Goal: Transaction & Acquisition: Purchase product/service

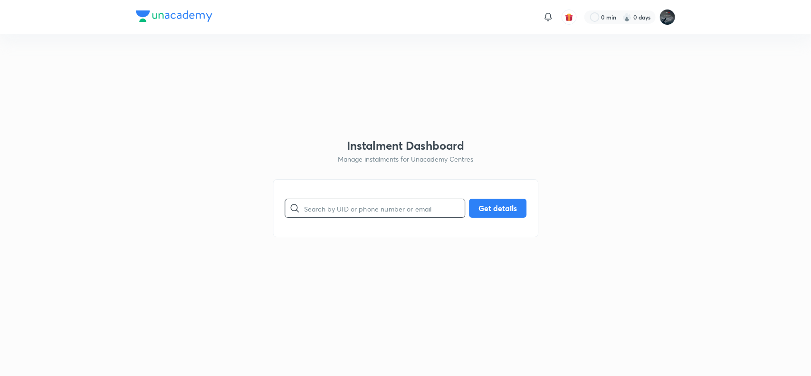
click at [339, 205] on input "text" at bounding box center [384, 208] width 161 height 24
click at [495, 212] on button "Get details" at bounding box center [497, 207] width 57 height 19
click at [334, 205] on input "9701662888" at bounding box center [384, 208] width 161 height 24
paste input "7396641135"
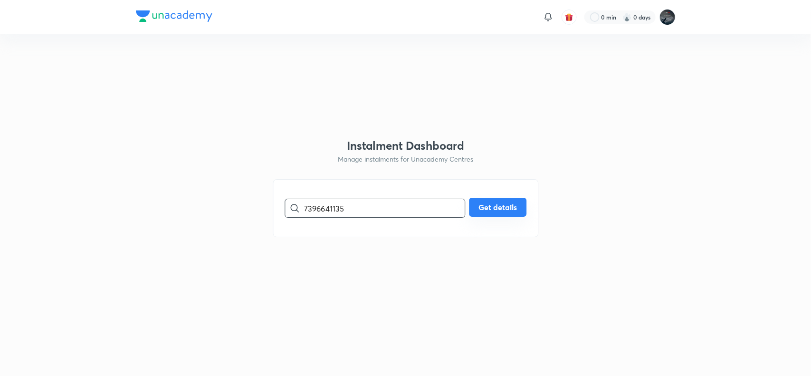
type input "7396641135"
click at [507, 210] on button "Get details" at bounding box center [497, 207] width 57 height 19
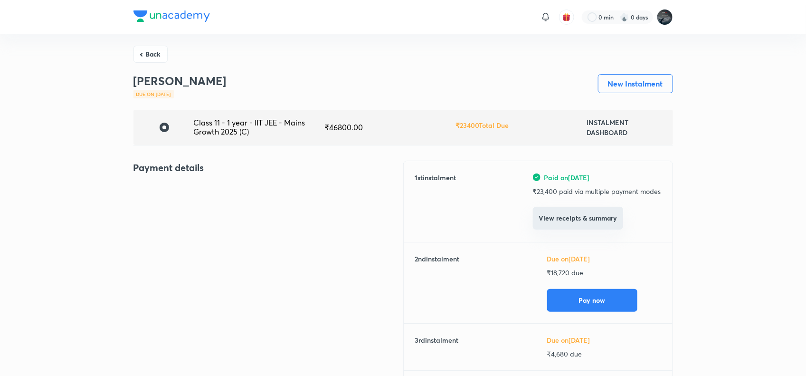
click at [553, 217] on button "View receipts & summary" at bounding box center [578, 218] width 90 height 23
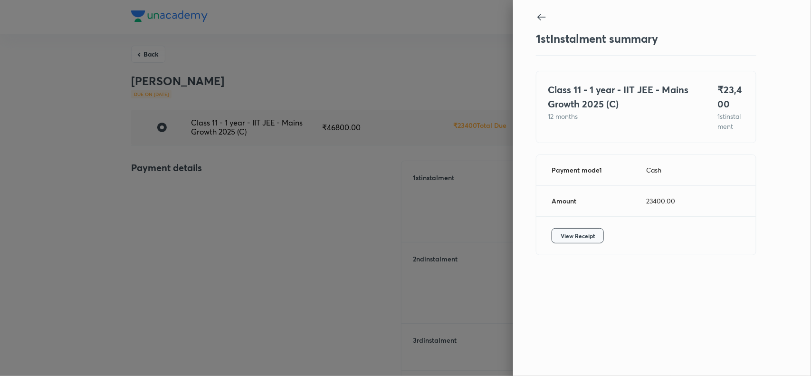
click at [575, 240] on span "View Receipt" at bounding box center [578, 236] width 34 height 10
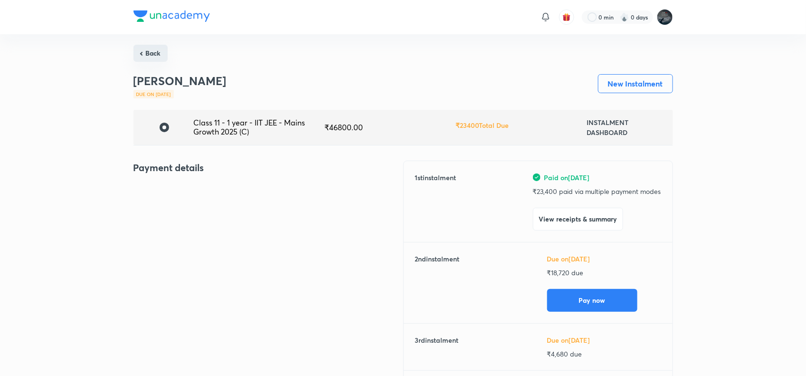
click at [146, 48] on button "Back" at bounding box center [150, 53] width 34 height 17
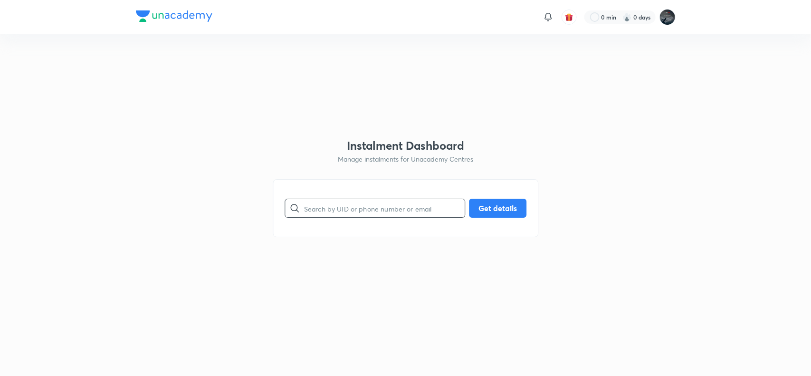
click at [334, 205] on input "text" at bounding box center [384, 208] width 161 height 24
paste input "[EMAIL_ADDRESS][DOMAIN_NAME]"
type input "[EMAIL_ADDRESS][DOMAIN_NAME]"
click at [508, 207] on button "Get details" at bounding box center [497, 207] width 57 height 19
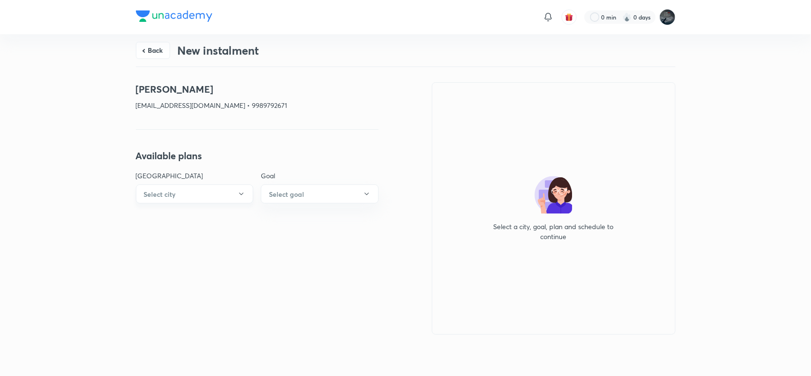
click at [188, 188] on button "Select city" at bounding box center [195, 193] width 118 height 19
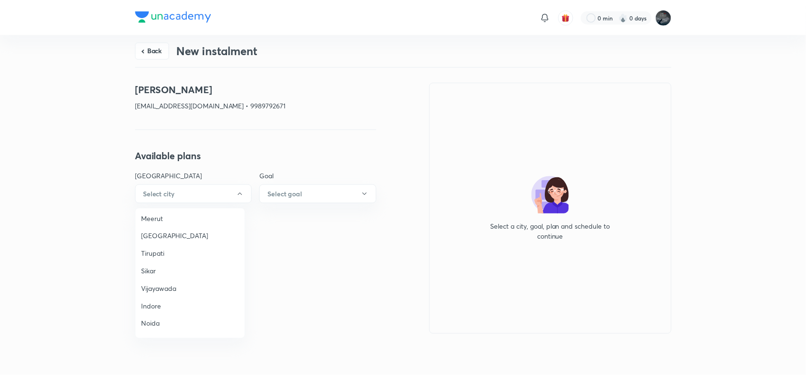
scroll to position [631, 0]
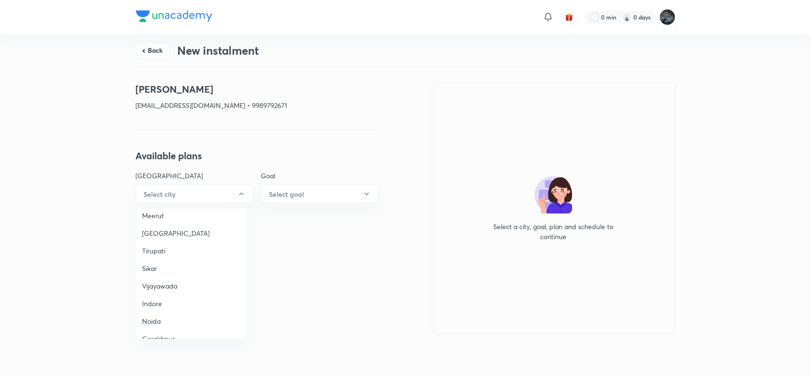
click at [162, 281] on span "Vijayawada" at bounding box center [191, 286] width 98 height 10
click at [298, 193] on h6 "Select goal" at bounding box center [286, 194] width 35 height 10
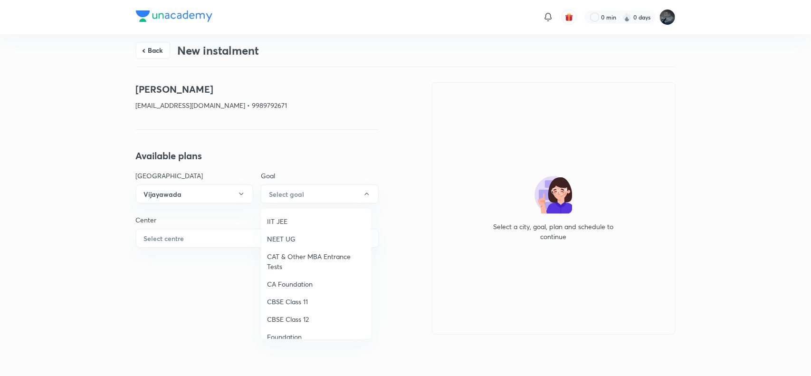
click at [284, 221] on span "IIT JEE" at bounding box center [316, 221] width 98 height 10
click at [205, 238] on button "Select centre" at bounding box center [257, 237] width 243 height 19
click at [165, 262] on span "[PERSON_NAME] Mercantile" at bounding box center [191, 265] width 98 height 10
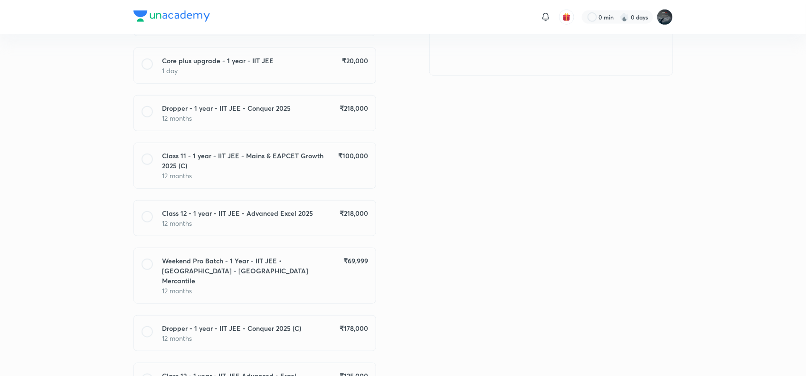
scroll to position [260, 0]
click at [322, 170] on p "12 months" at bounding box center [265, 174] width 206 height 10
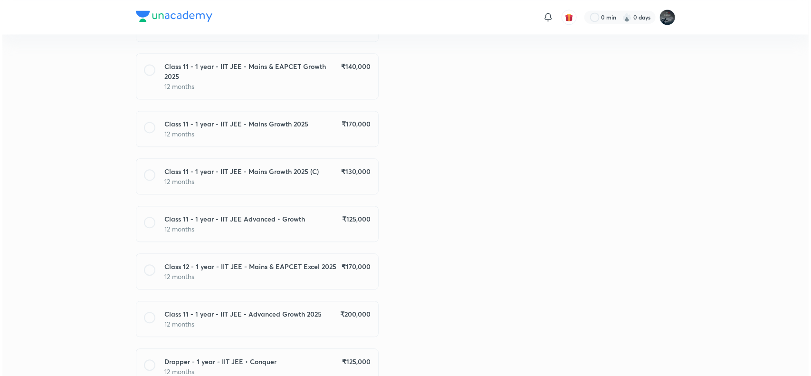
scroll to position [938, 0]
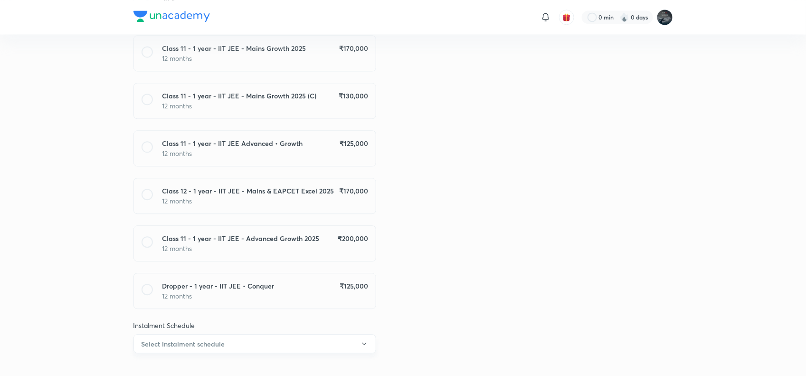
click at [312, 334] on button "Select instalment schedule" at bounding box center [254, 343] width 243 height 19
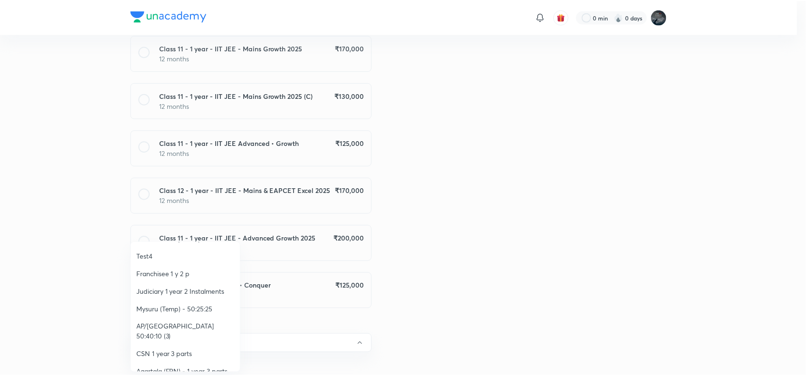
scroll to position [126, 0]
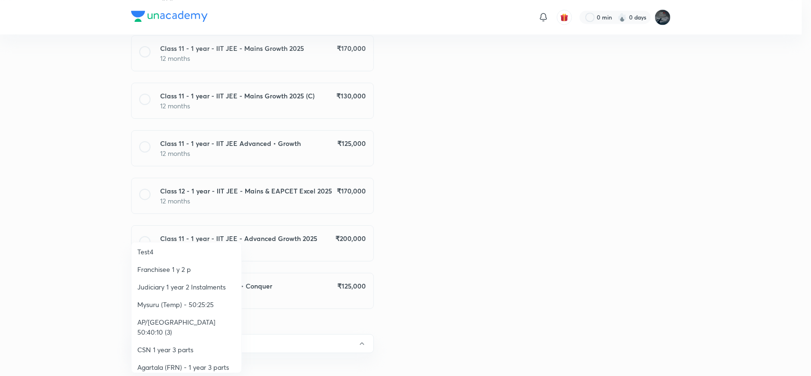
click at [213, 324] on span "AP/[GEOGRAPHIC_DATA] 50:40:10 (3)" at bounding box center [186, 327] width 98 height 20
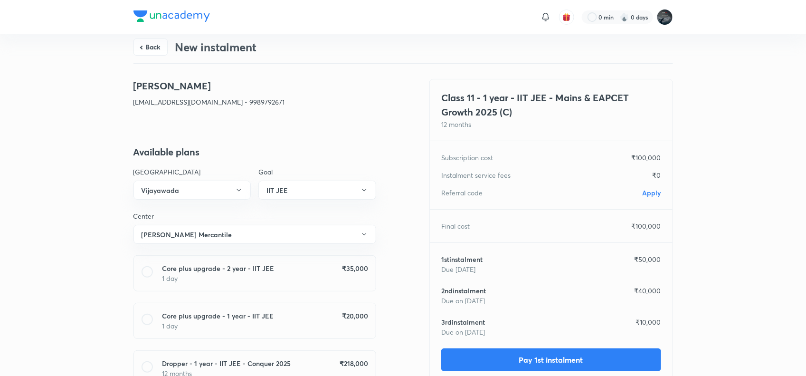
scroll to position [0, 0]
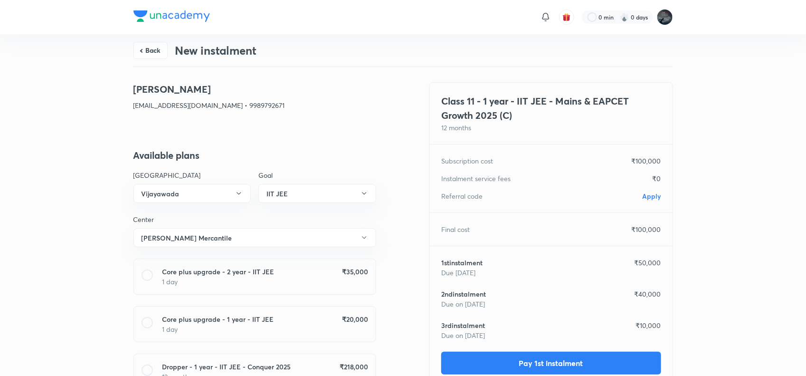
click at [652, 195] on span "Apply" at bounding box center [652, 195] width 19 height 9
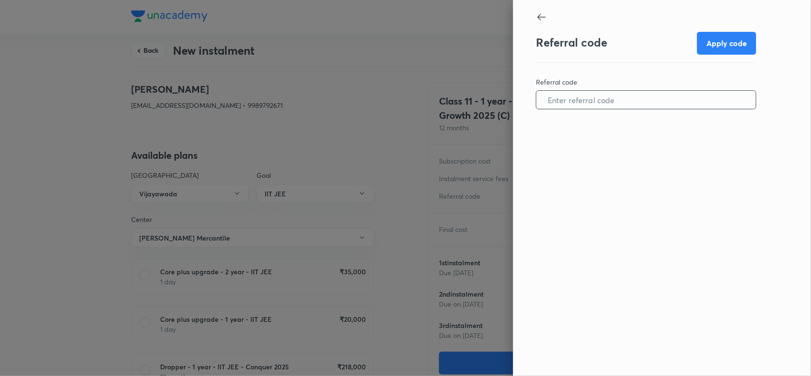
click at [592, 99] on input "text" at bounding box center [645, 100] width 219 height 24
paste input "VIJA0970PYK5IK"
type input "VIJA0970PYK5IK"
click at [732, 44] on button "Apply code" at bounding box center [726, 42] width 59 height 23
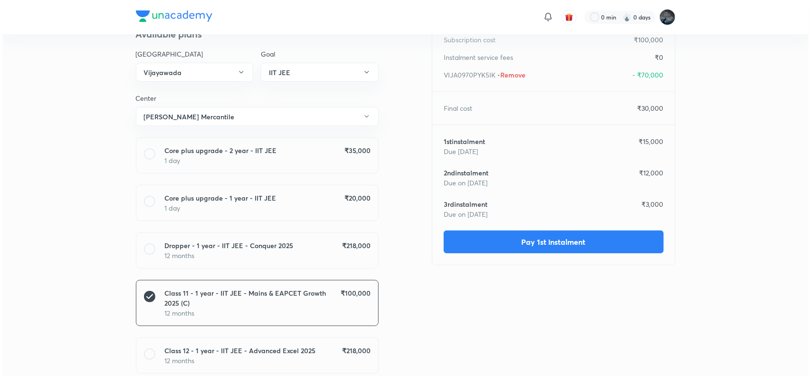
scroll to position [122, 0]
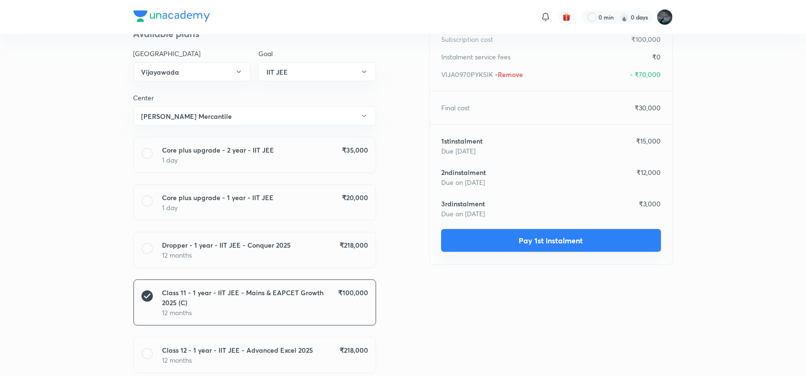
click at [538, 234] on button "Pay 1st instalment" at bounding box center [551, 240] width 220 height 23
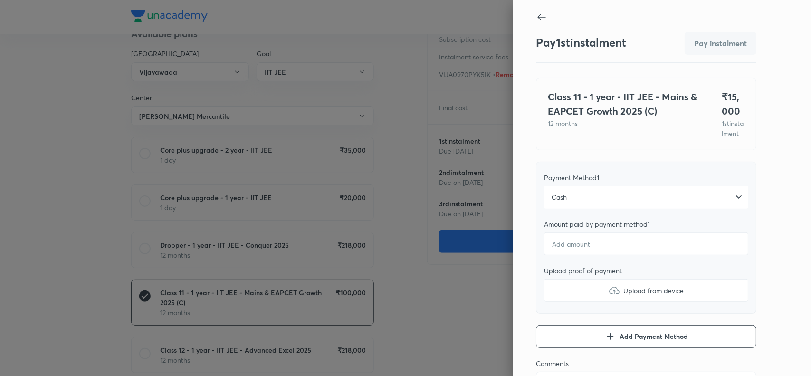
click at [557, 202] on span "Cash" at bounding box center [558, 197] width 15 height 10
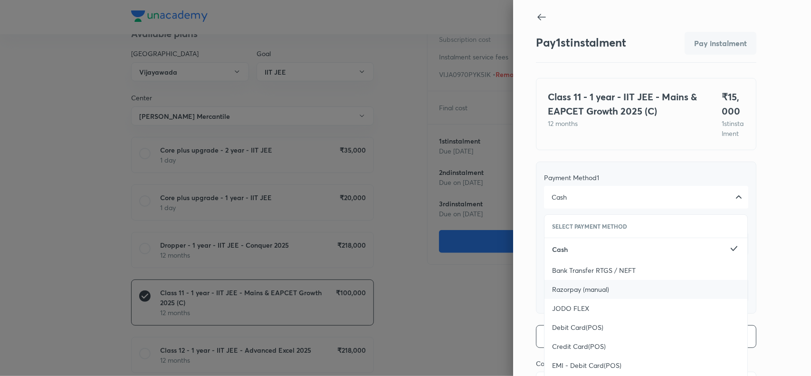
scroll to position [104, 0]
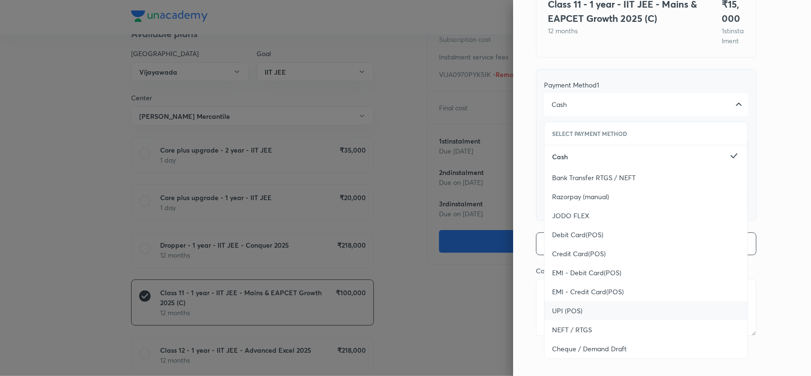
click at [561, 314] on span "UPI (POS)" at bounding box center [567, 311] width 30 height 10
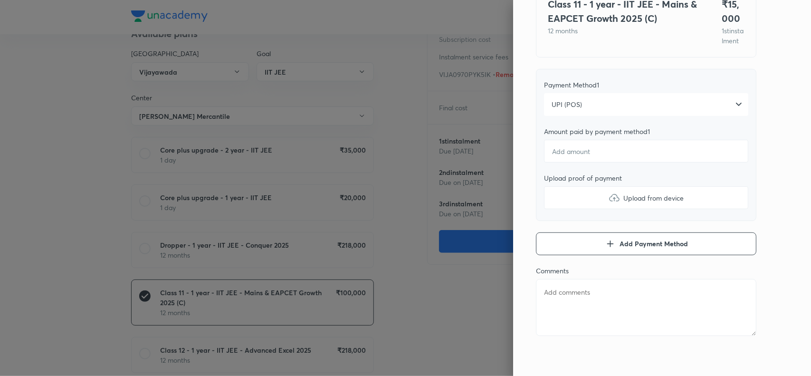
click at [775, 136] on div "Pay 1 st instalment Pay instalment Class 11 - 1 year - IIT JEE - Mains & EAPCET…" at bounding box center [662, 188] width 298 height 376
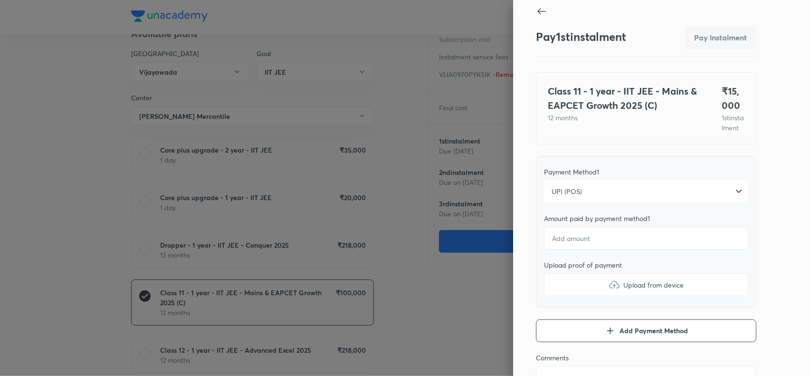
scroll to position [5, 0]
type textarea "x"
type input "1"
click at [575, 246] on input "1" at bounding box center [646, 238] width 204 height 23
type textarea "x"
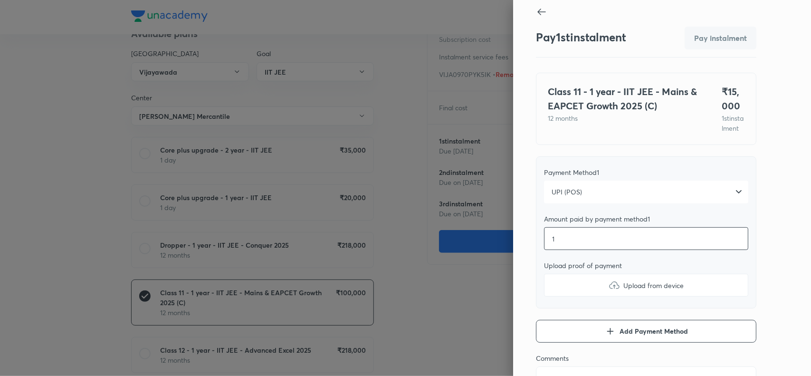
type input "14"
type textarea "x"
type input "140"
type textarea "x"
type input "1400"
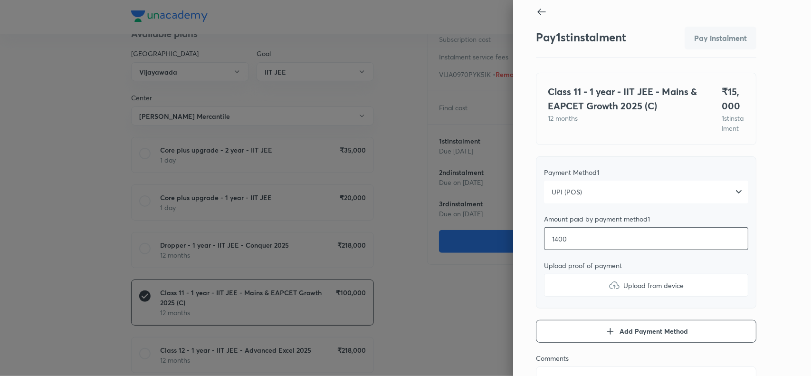
type textarea "x"
type input "14000"
type textarea "x"
type input "14000"
click at [611, 291] on div "Upload from device" at bounding box center [646, 284] width 76 height 11
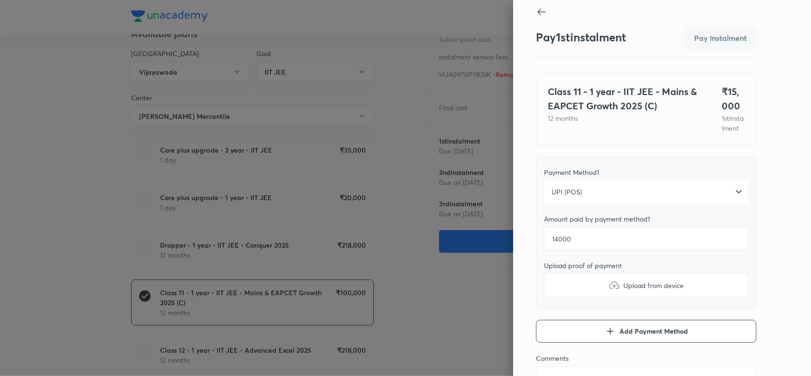
click at [0, 0] on input "Upload from device" at bounding box center [0, 0] width 0 height 0
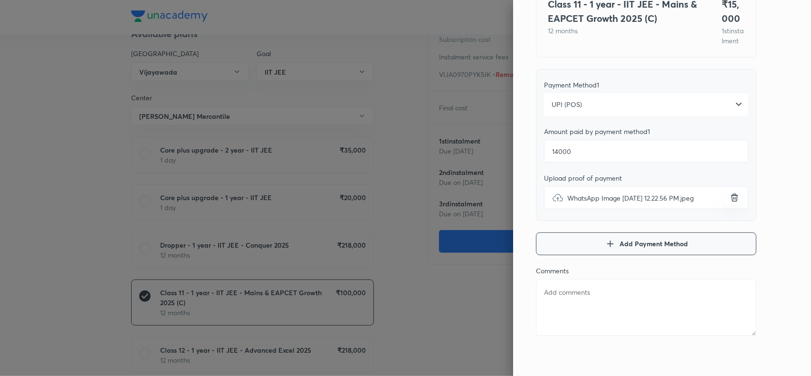
click at [604, 246] on icon "button" at bounding box center [609, 243] width 11 height 11
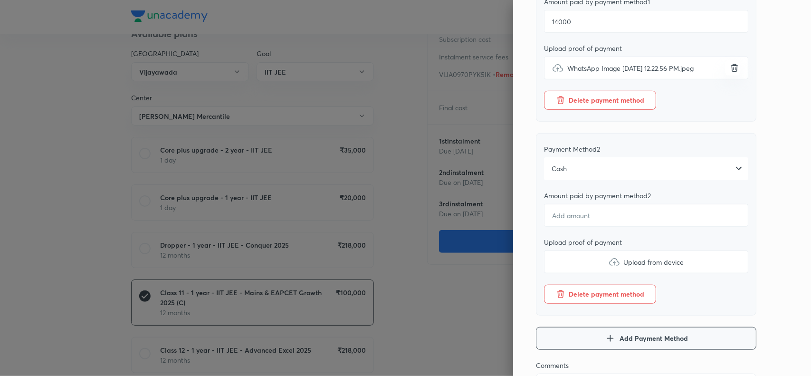
scroll to position [223, 0]
click at [647, 178] on div "Cash" at bounding box center [646, 167] width 204 height 23
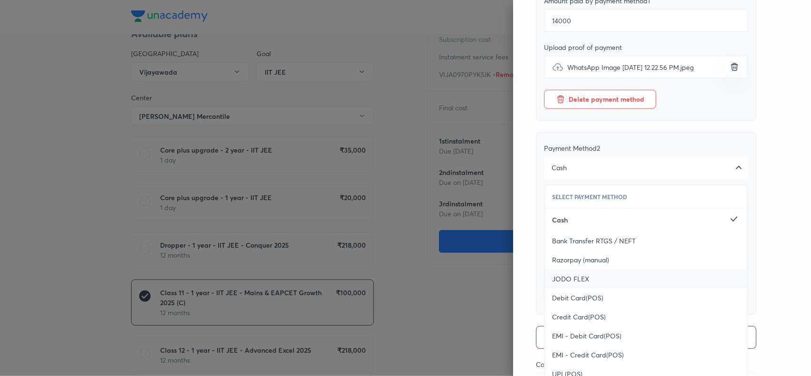
scroll to position [328, 0]
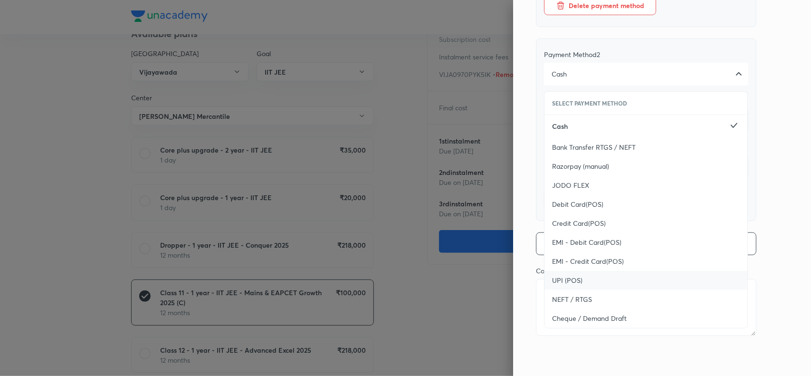
click at [575, 278] on div "UPI (POS)" at bounding box center [645, 280] width 203 height 19
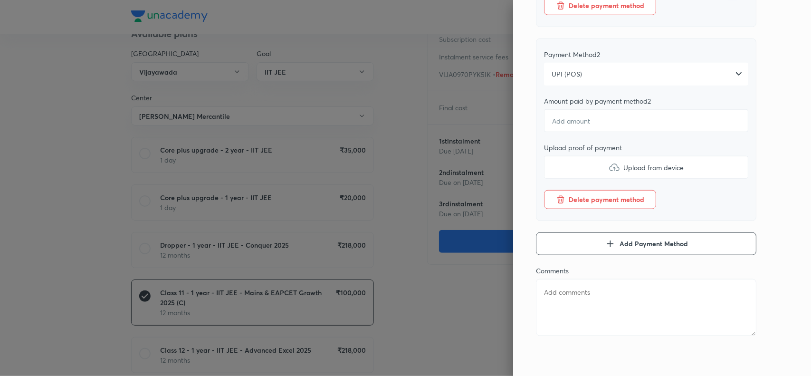
click at [765, 149] on div "Pay 1 st instalment Pay instalment Class 11 - 1 year - IIT JEE - Mains & EAPCET…" at bounding box center [662, 188] width 298 height 376
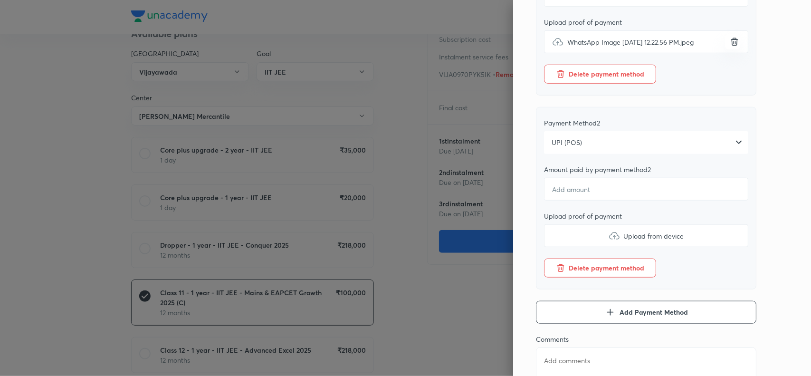
scroll to position [245, 0]
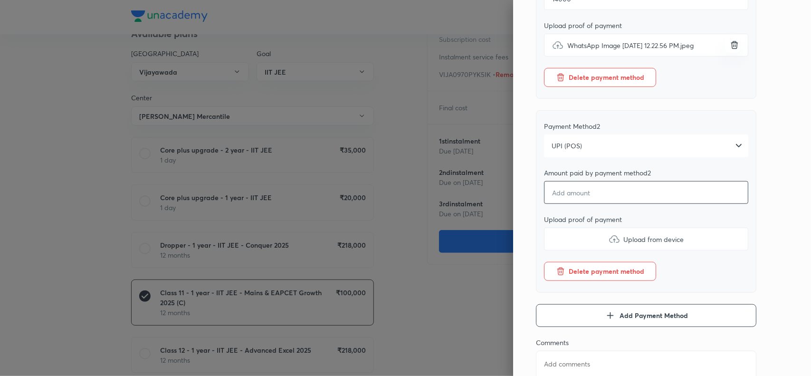
click at [603, 202] on input "number" at bounding box center [646, 192] width 204 height 23
type textarea "x"
type input "1"
type textarea "x"
type input "10"
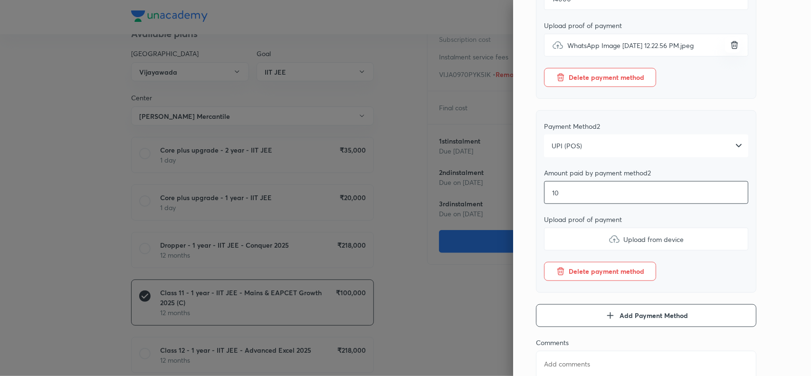
type textarea "x"
type input "100"
type textarea "x"
type input "1000"
type textarea "x"
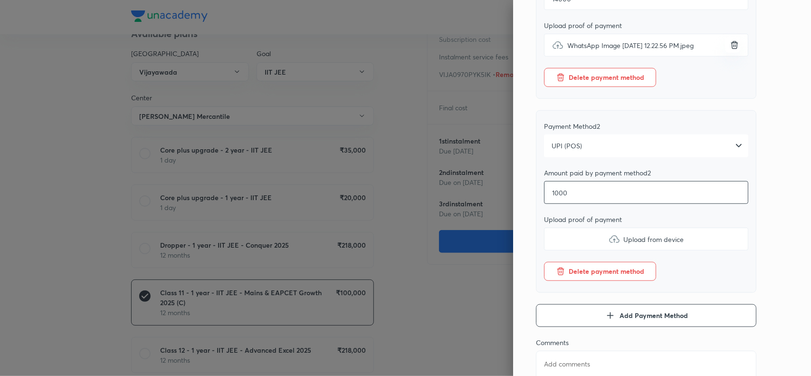
type input "1000"
click at [608, 245] on img at bounding box center [613, 238] width 11 height 11
click at [0, 0] on input "Upload from device" at bounding box center [0, 0] width 0 height 0
type textarea "x"
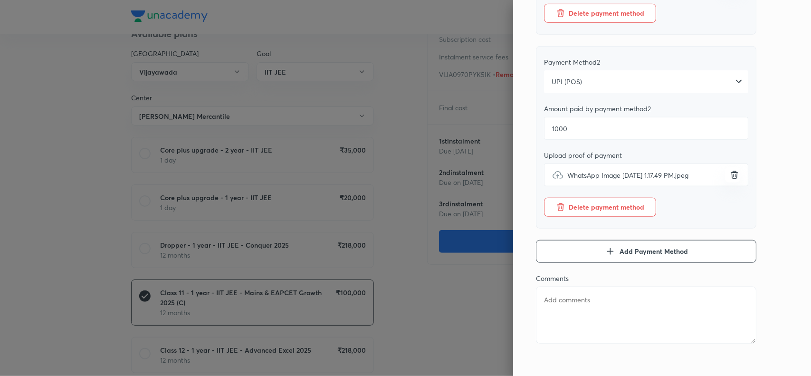
scroll to position [328, 0]
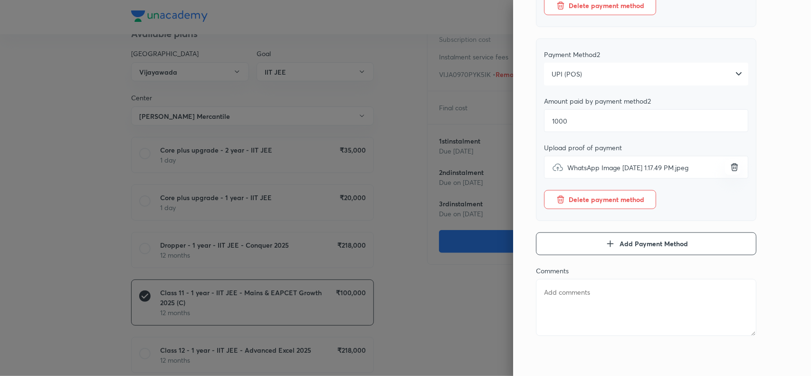
click at [574, 304] on textarea at bounding box center [646, 307] width 220 height 57
paste textarea "[PERSON_NAME]"
type textarea "[PERSON_NAME]"
type textarea "x"
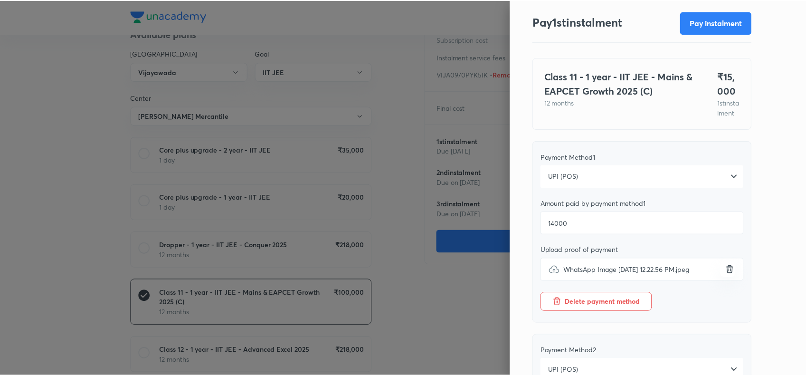
scroll to position [14, 0]
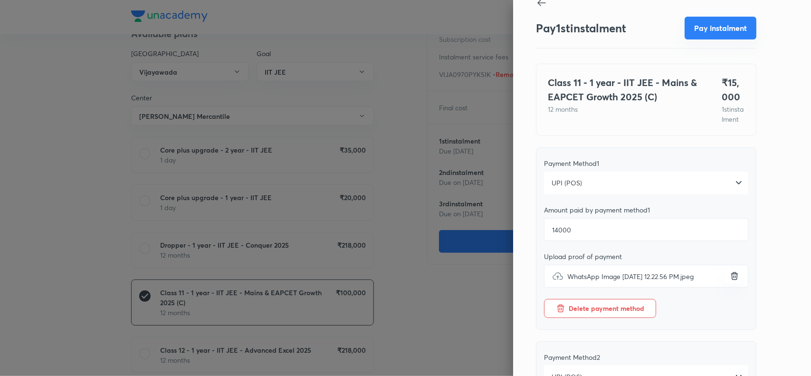
type textarea "[PERSON_NAME]"
click at [711, 26] on button "Pay instalment" at bounding box center [721, 28] width 72 height 23
type textarea "x"
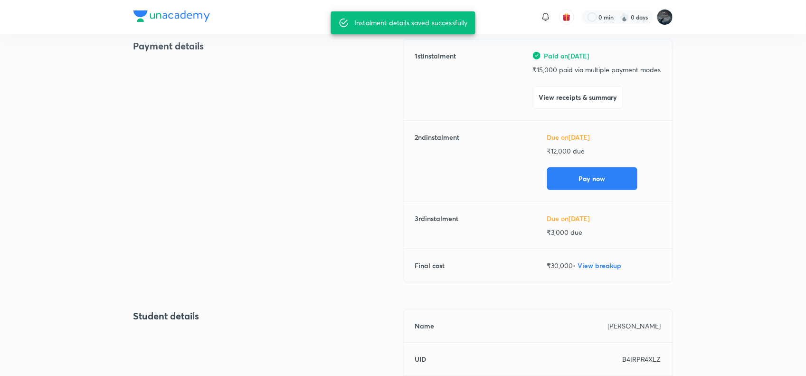
click at [690, 59] on div "Back [PERSON_NAME] Due on [DATE] New Instalment Class 11 - 1 year - IIT JEE - M…" at bounding box center [403, 292] width 806 height 758
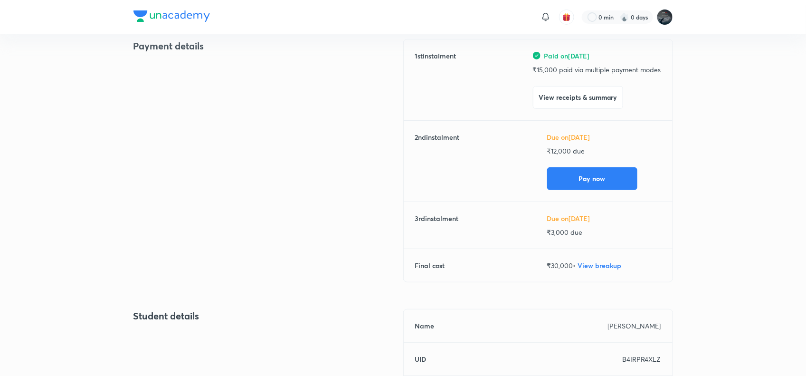
scroll to position [0, 0]
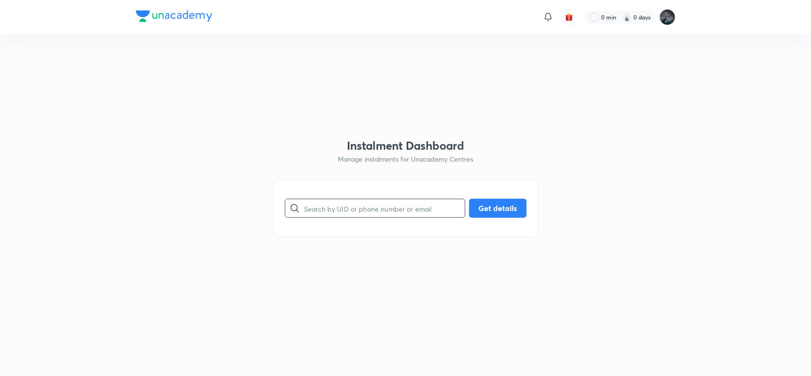
click at [325, 217] on input "text" at bounding box center [384, 208] width 161 height 24
type input "8074234613"
click at [488, 207] on button "Get details" at bounding box center [497, 207] width 57 height 19
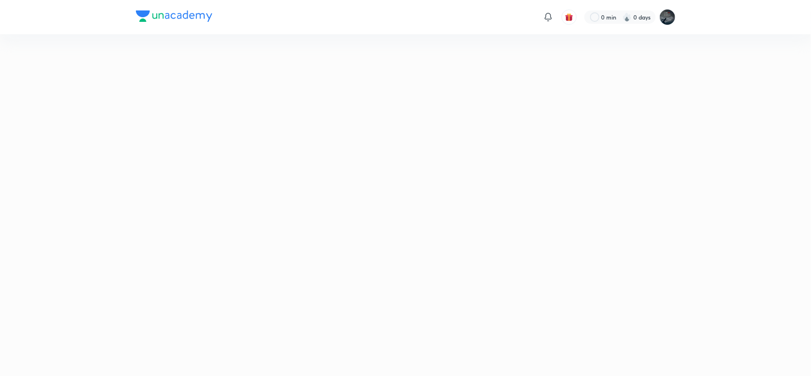
click at [312, 34] on html "0 min 0 days No internet connection" at bounding box center [405, 17] width 811 height 34
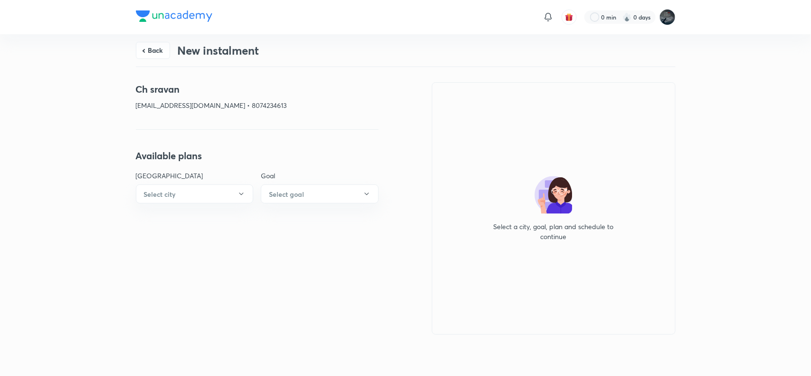
click at [272, 105] on p "chevulavenkatrao1976@gmail.com • 8074234613" at bounding box center [257, 105] width 243 height 10
copy p "8074234613"
click at [164, 89] on h4 "Ch sravan" at bounding box center [257, 89] width 243 height 14
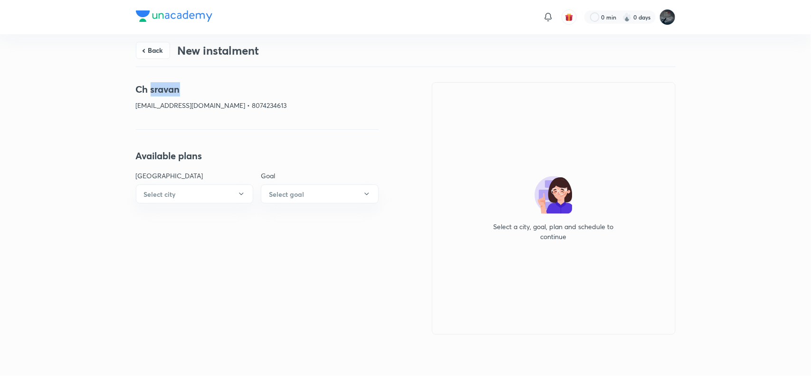
click at [164, 89] on h4 "Ch sravan" at bounding box center [257, 89] width 243 height 14
copy h4 "Ch sravan"
click at [148, 108] on p "chevulavenkatrao1976@gmail.com • 8074234613" at bounding box center [257, 105] width 243 height 10
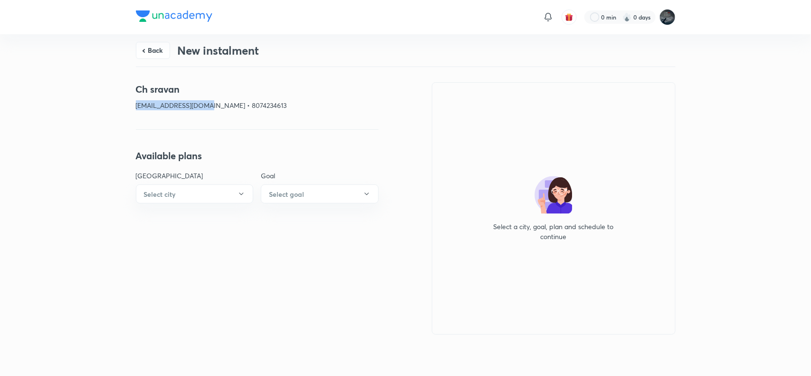
click at [148, 108] on p "chevulavenkatrao1976@gmail.com • 8074234613" at bounding box center [257, 105] width 243 height 10
click at [236, 103] on p "chevulavenkatrao1976@gmail.com • 8074234613" at bounding box center [257, 105] width 243 height 10
copy p "chevulavenkatrao1976@gmail.com"
click at [271, 101] on p "chevulavenkatrao1976@gmail.com • 8074234613" at bounding box center [257, 105] width 243 height 10
copy p "8074234613"
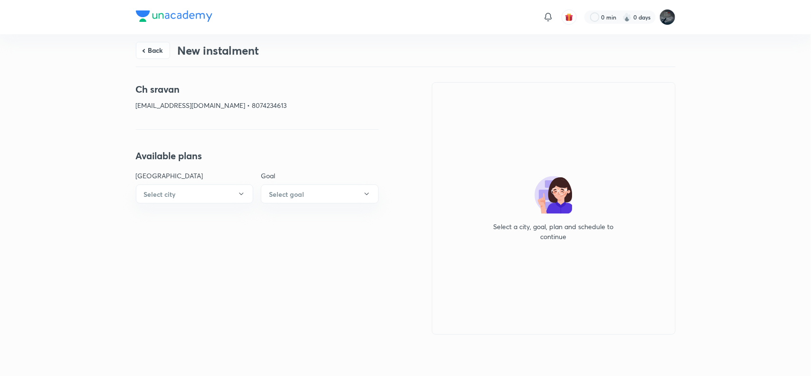
click at [271, 101] on p "chevulavenkatrao1976@gmail.com • 8074234613" at bounding box center [257, 105] width 243 height 10
click at [156, 50] on button "Back" at bounding box center [153, 49] width 34 height 17
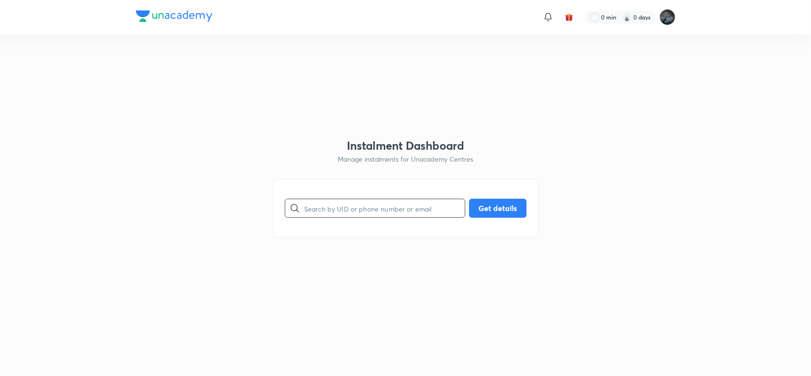
click at [338, 208] on input "text" at bounding box center [384, 208] width 161 height 24
paste input "7997659332"
type input "7997659332"
click at [490, 205] on button "Get details" at bounding box center [497, 207] width 57 height 19
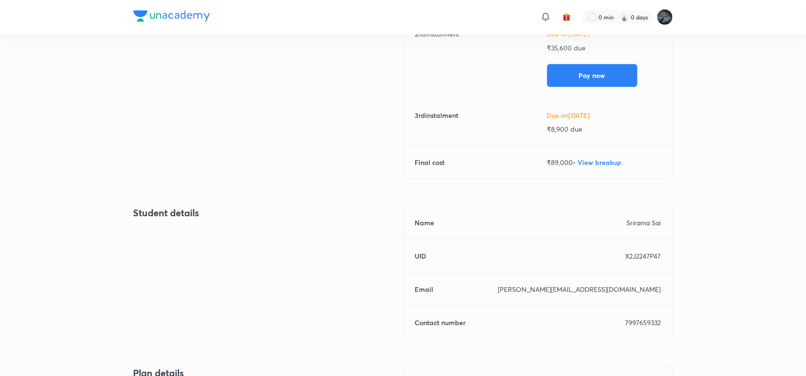
scroll to position [226, 0]
click at [635, 319] on p "7997659332" at bounding box center [644, 321] width 36 height 10
copy p "7997659332"
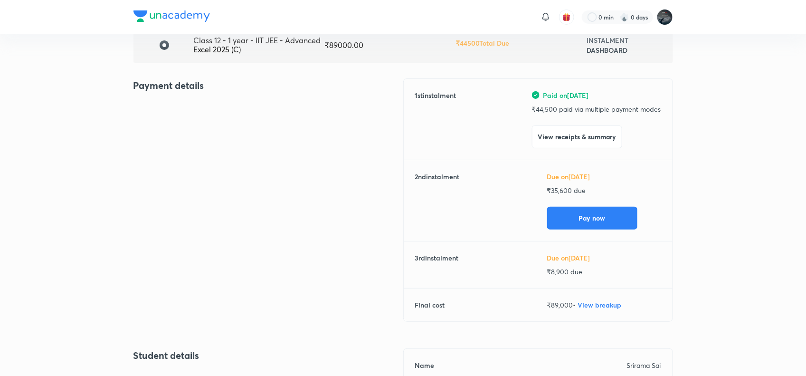
scroll to position [78, 0]
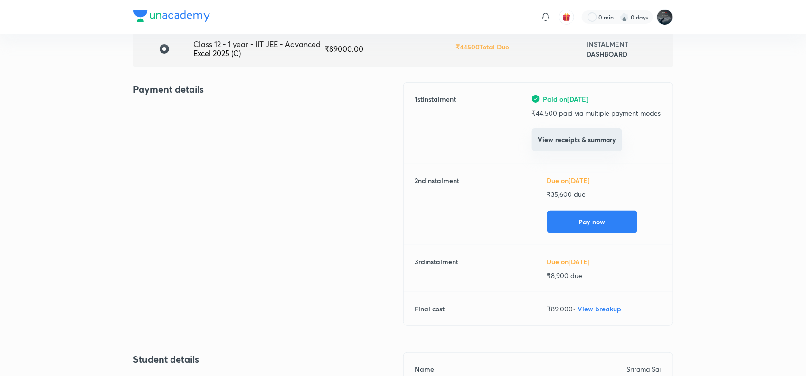
click at [585, 142] on button "View receipts & summary" at bounding box center [577, 139] width 90 height 23
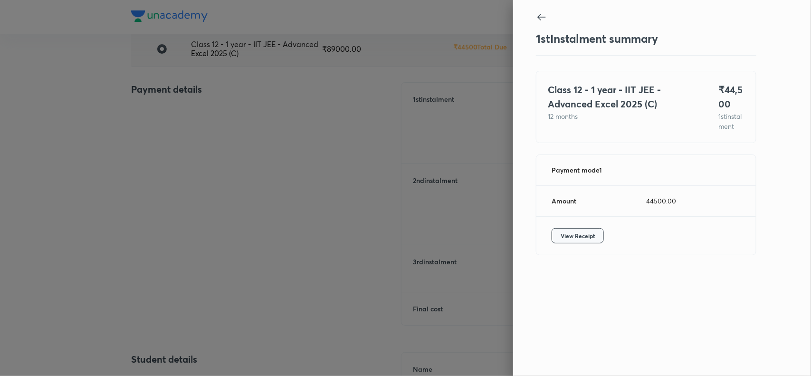
click at [566, 240] on span "View Receipt" at bounding box center [578, 236] width 34 height 10
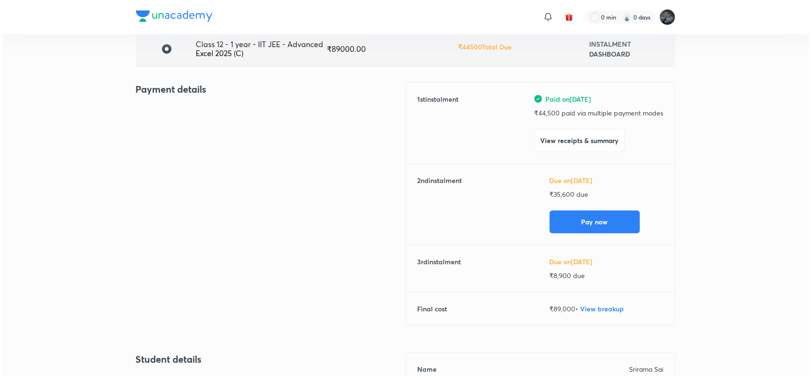
scroll to position [0, 0]
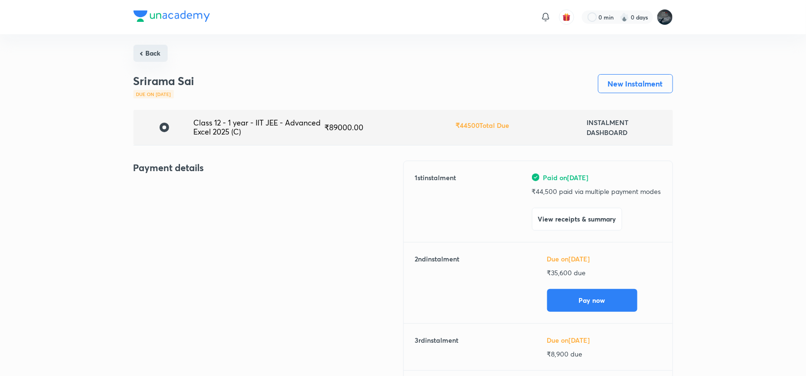
click at [153, 50] on button "Back" at bounding box center [150, 53] width 34 height 17
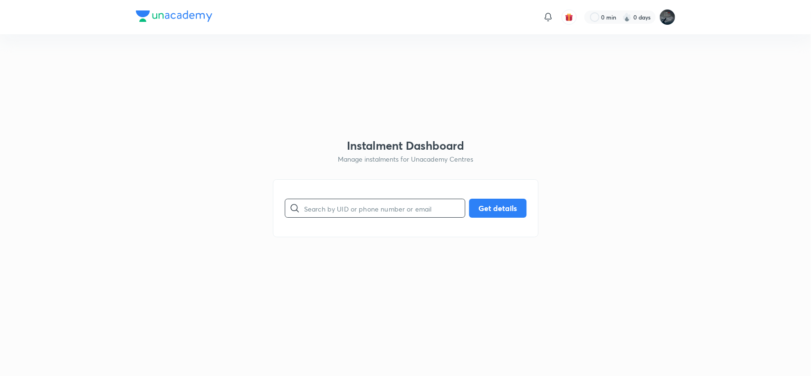
click at [359, 208] on input "text" at bounding box center [384, 208] width 161 height 24
paste input "9885886865"
type input "9885886865"
click at [480, 207] on button "Get details" at bounding box center [497, 207] width 57 height 19
click at [336, 210] on input "9885886865" at bounding box center [384, 208] width 161 height 24
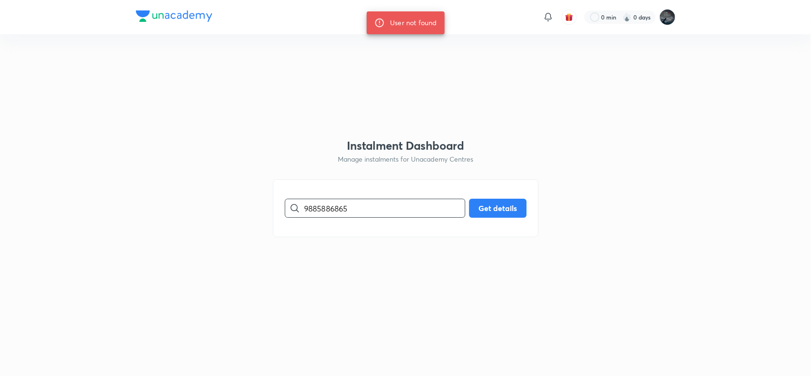
click at [336, 210] on input "9885886865" at bounding box center [384, 208] width 161 height 24
type input "9290130345"
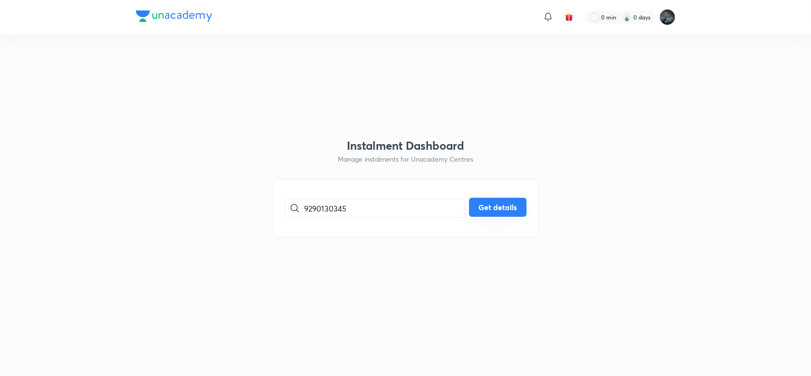
click at [503, 200] on button "Get details" at bounding box center [497, 207] width 57 height 19
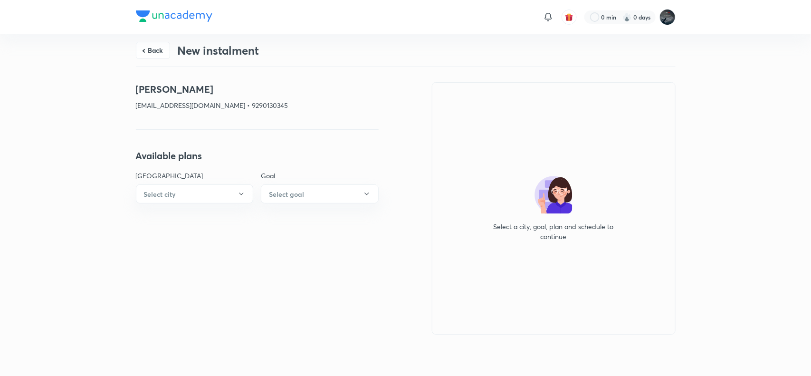
click at [254, 105] on p "sravanthimaddula01@gmail.com • 9290130345" at bounding box center [257, 105] width 243 height 10
click at [267, 101] on p "sravanthimaddula01@gmail.com • 9290130345" at bounding box center [257, 105] width 243 height 10
